Goal: Task Accomplishment & Management: Use online tool/utility

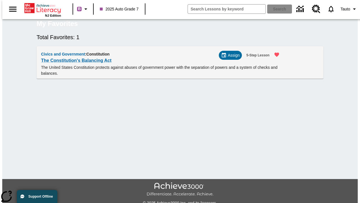
click at [233, 58] on span "Assign" at bounding box center [234, 55] width 12 height 6
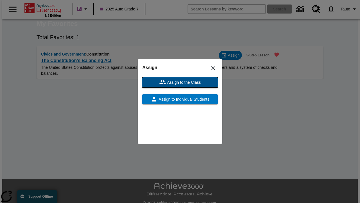
click at [180, 82] on span "Assign to the Class" at bounding box center [183, 82] width 35 height 6
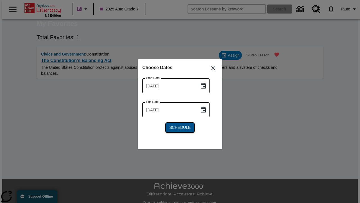
click at [180, 127] on span "Schedule" at bounding box center [179, 127] width 21 height 6
